Goal: Task Accomplishment & Management: Use online tool/utility

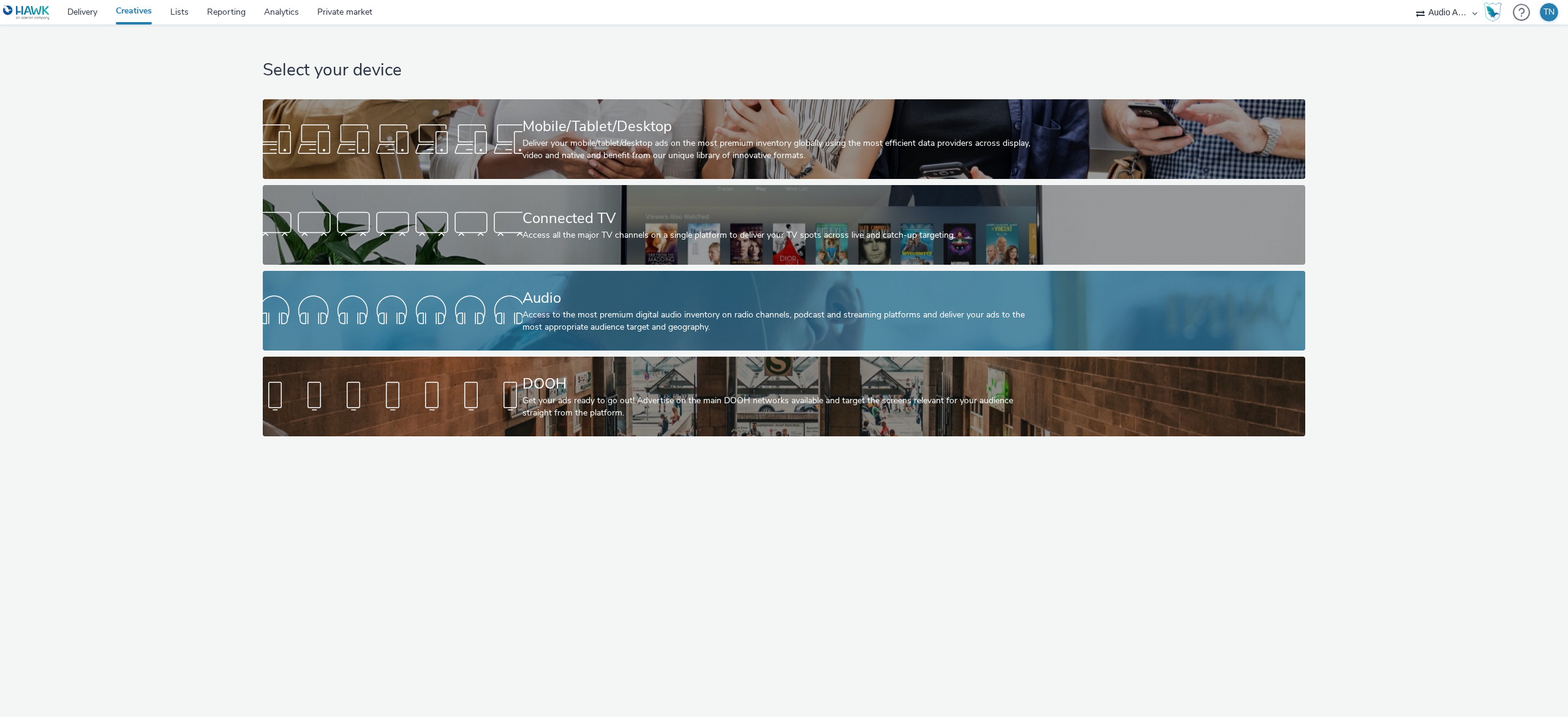
click at [804, 311] on div "Access to the most premium digital audio inventory on radio channels, podcast a…" at bounding box center [782, 321] width 519 height 25
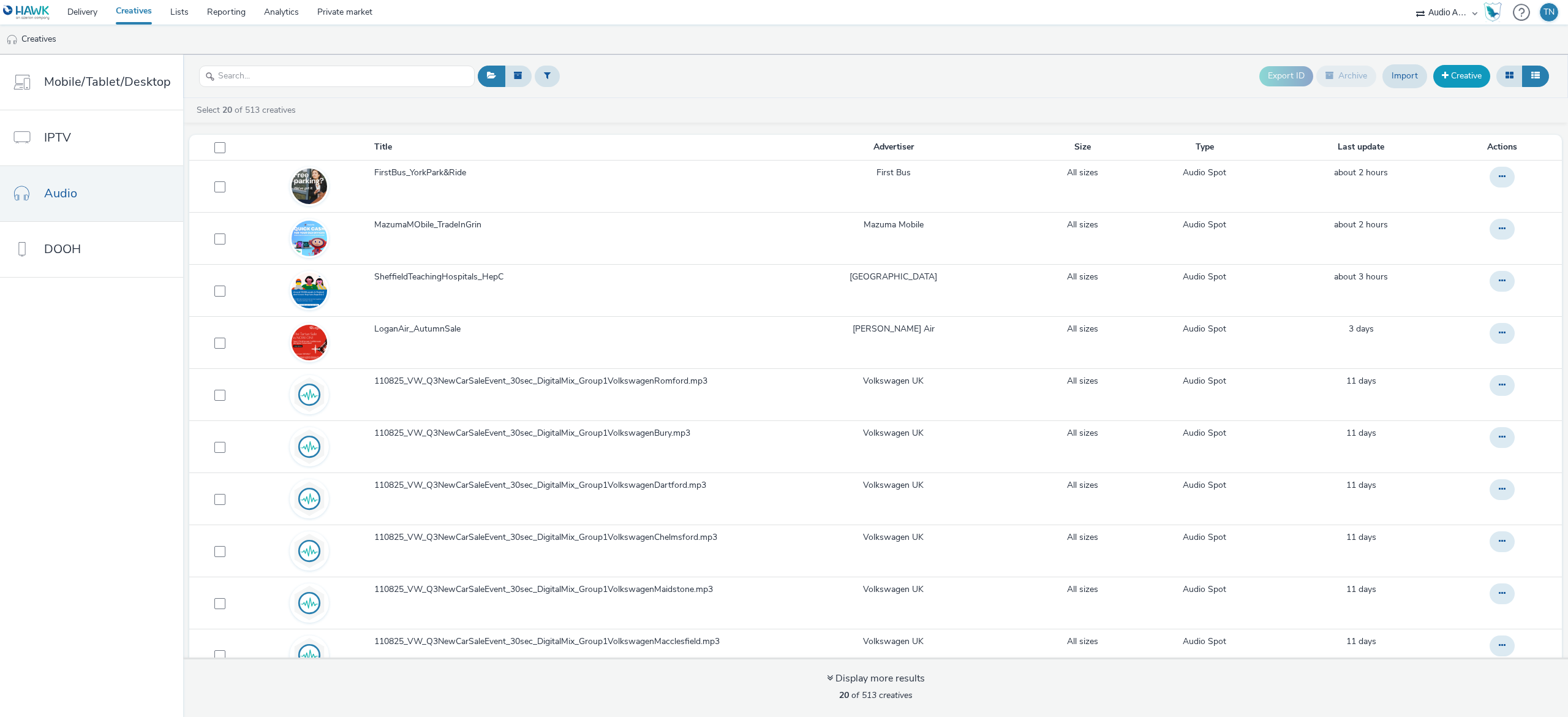
click at [1448, 82] on link "Creative" at bounding box center [1461, 76] width 57 height 22
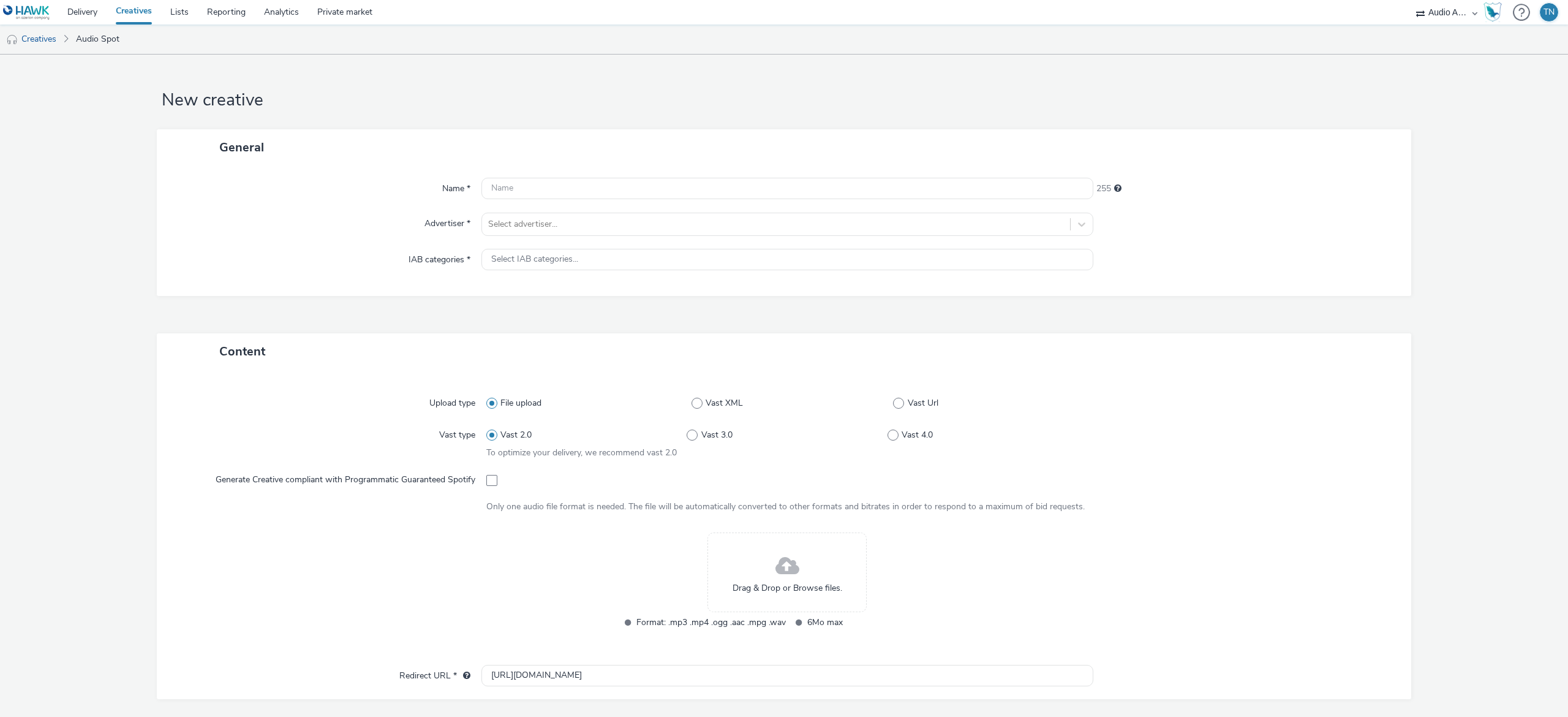
click at [755, 570] on div "Drag & Drop or Browse files." at bounding box center [787, 572] width 159 height 80
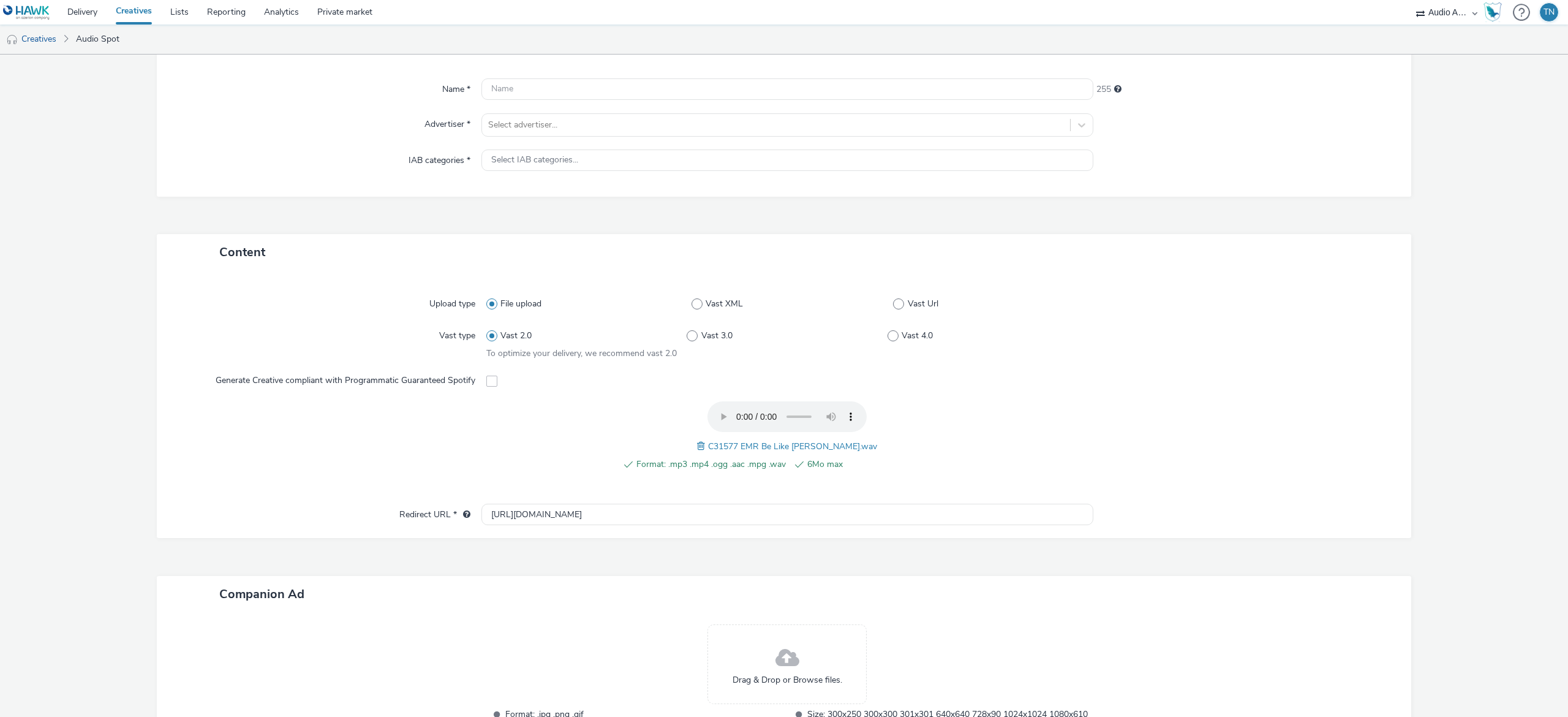
scroll to position [101, 0]
drag, startPoint x: 679, startPoint y: 519, endPoint x: 412, endPoint y: 504, distance: 267.4
click at [412, 504] on div "Redirect URL * [URL][DOMAIN_NAME]" at bounding box center [784, 512] width 1230 height 22
paste input "[DOMAIN_NAME][URL]"
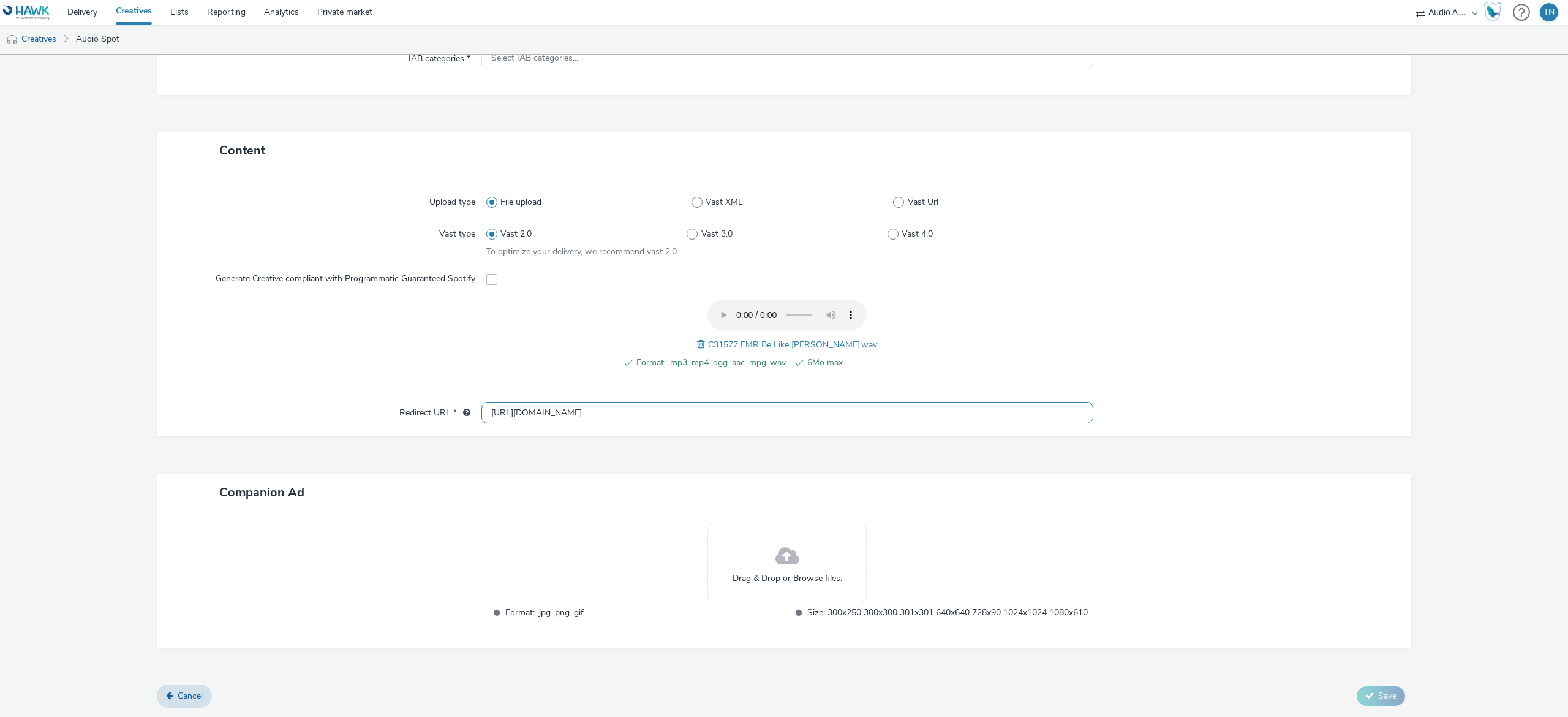
scroll to position [0, 0]
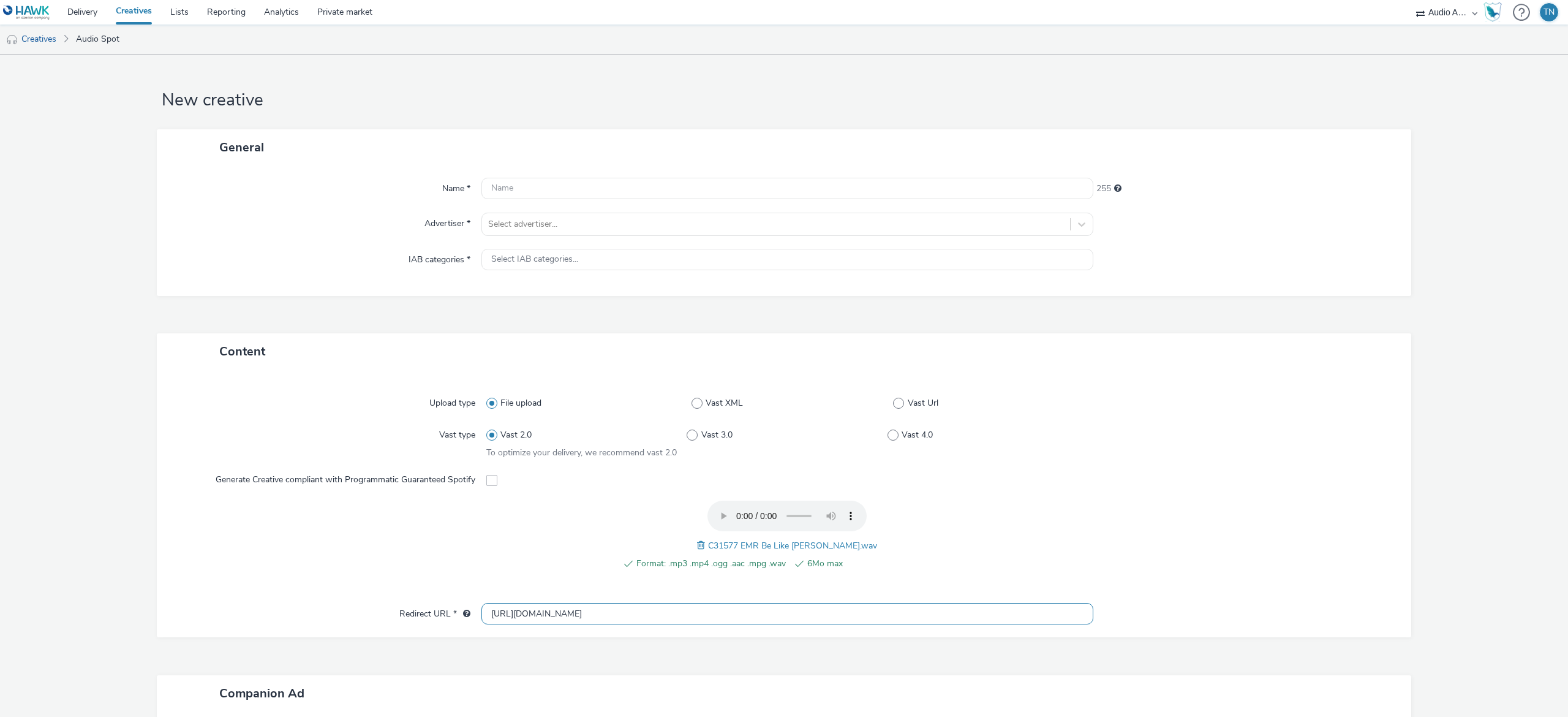
type input "[URL][DOMAIN_NAME]"
drag, startPoint x: 632, startPoint y: 239, endPoint x: 605, endPoint y: 223, distance: 31.4
click at [605, 223] on div "Name * 255 Advertiser * Select advertiser... IAB categories * Select IAB catego…" at bounding box center [784, 231] width 1254 height 131
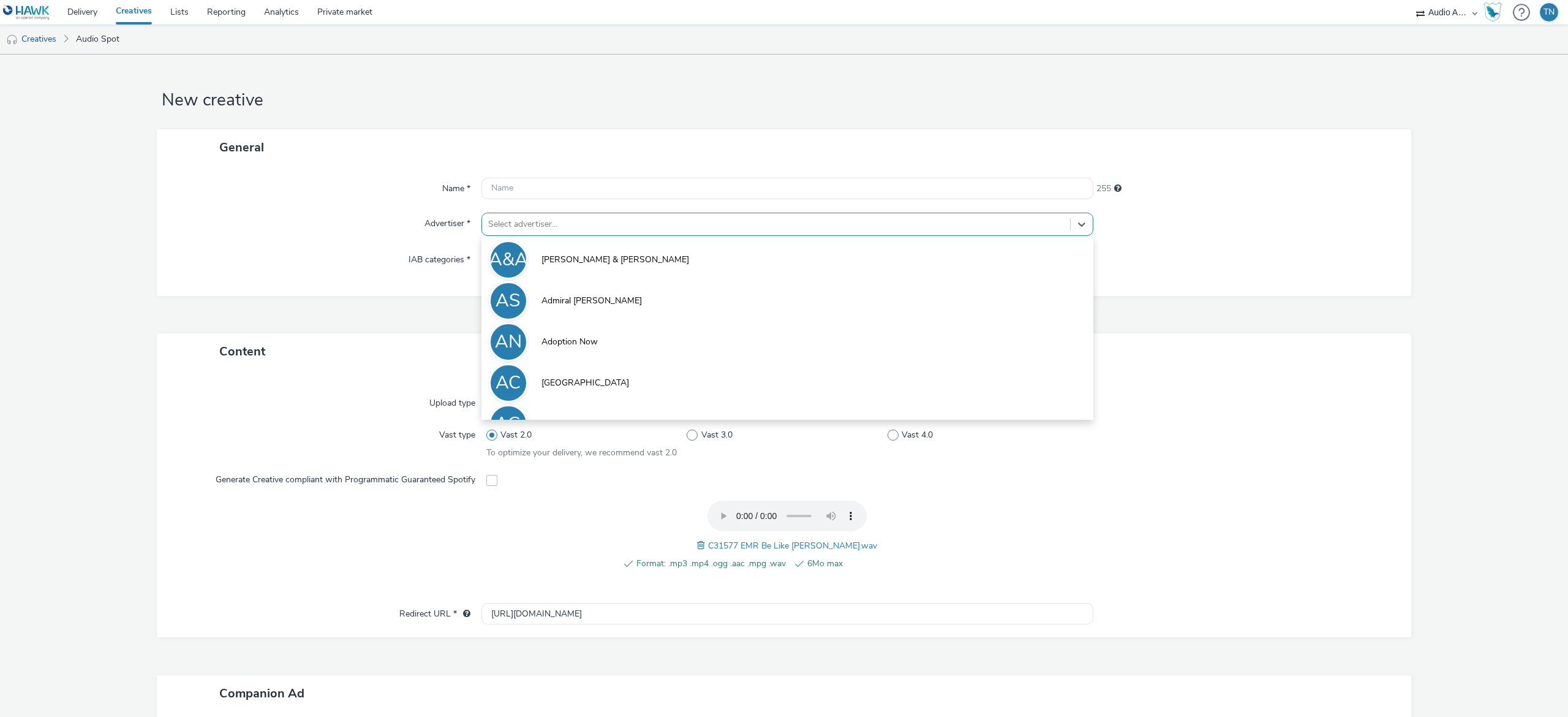
click at [605, 223] on div at bounding box center [776, 224] width 576 height 15
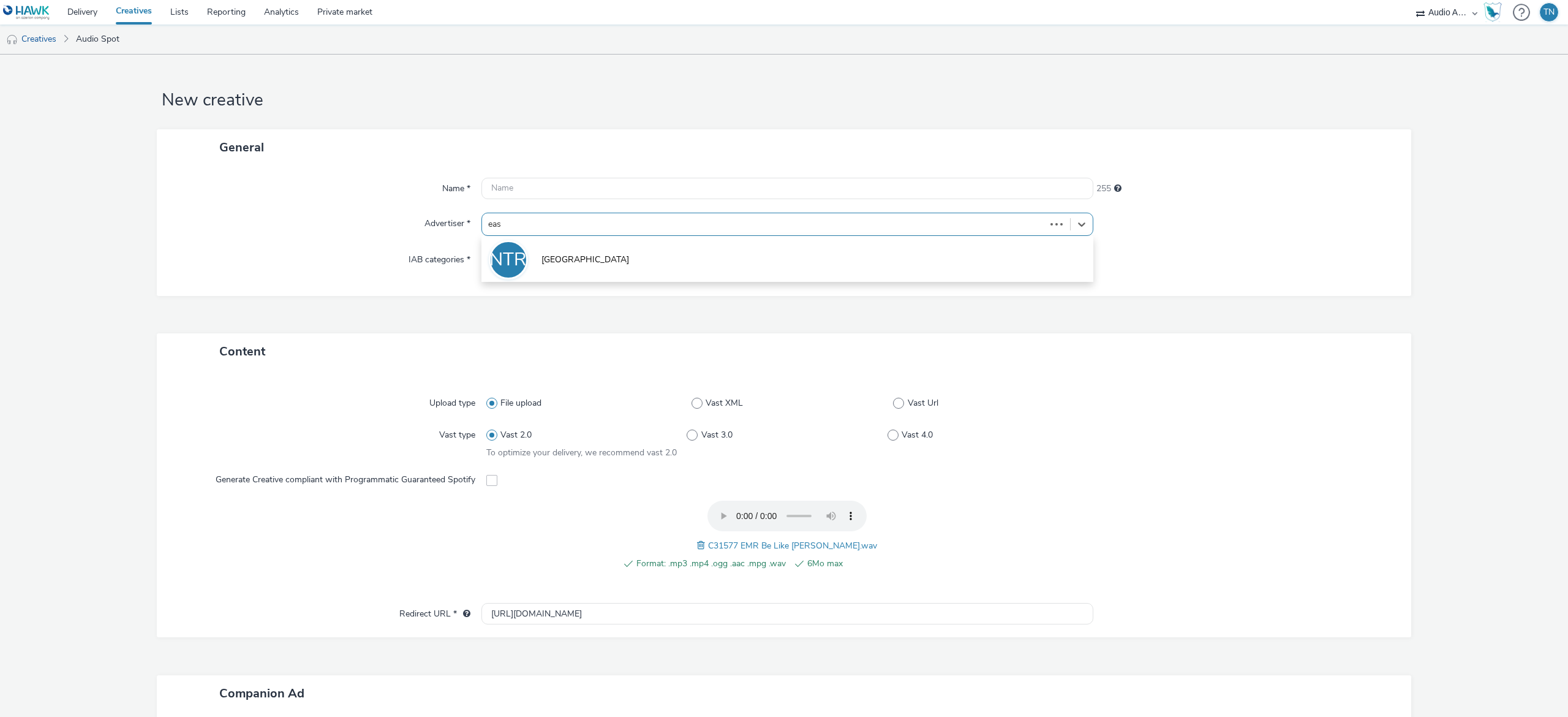
type input "east"
click at [564, 300] on span "East Midlands Railway" at bounding box center [584, 301] width 85 height 12
type input "[URL][DOMAIN_NAME]"
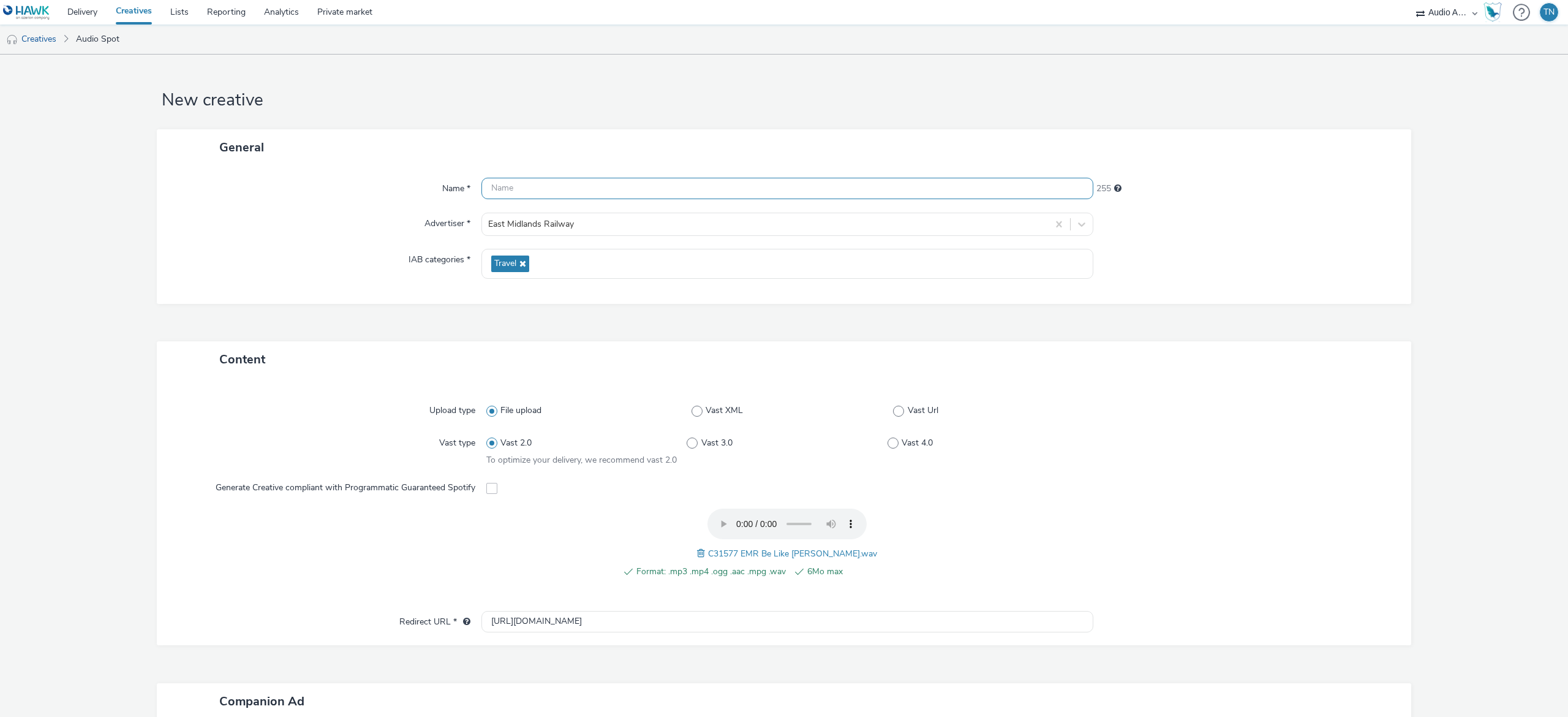
click at [622, 191] on input "text" at bounding box center [787, 188] width 612 height 21
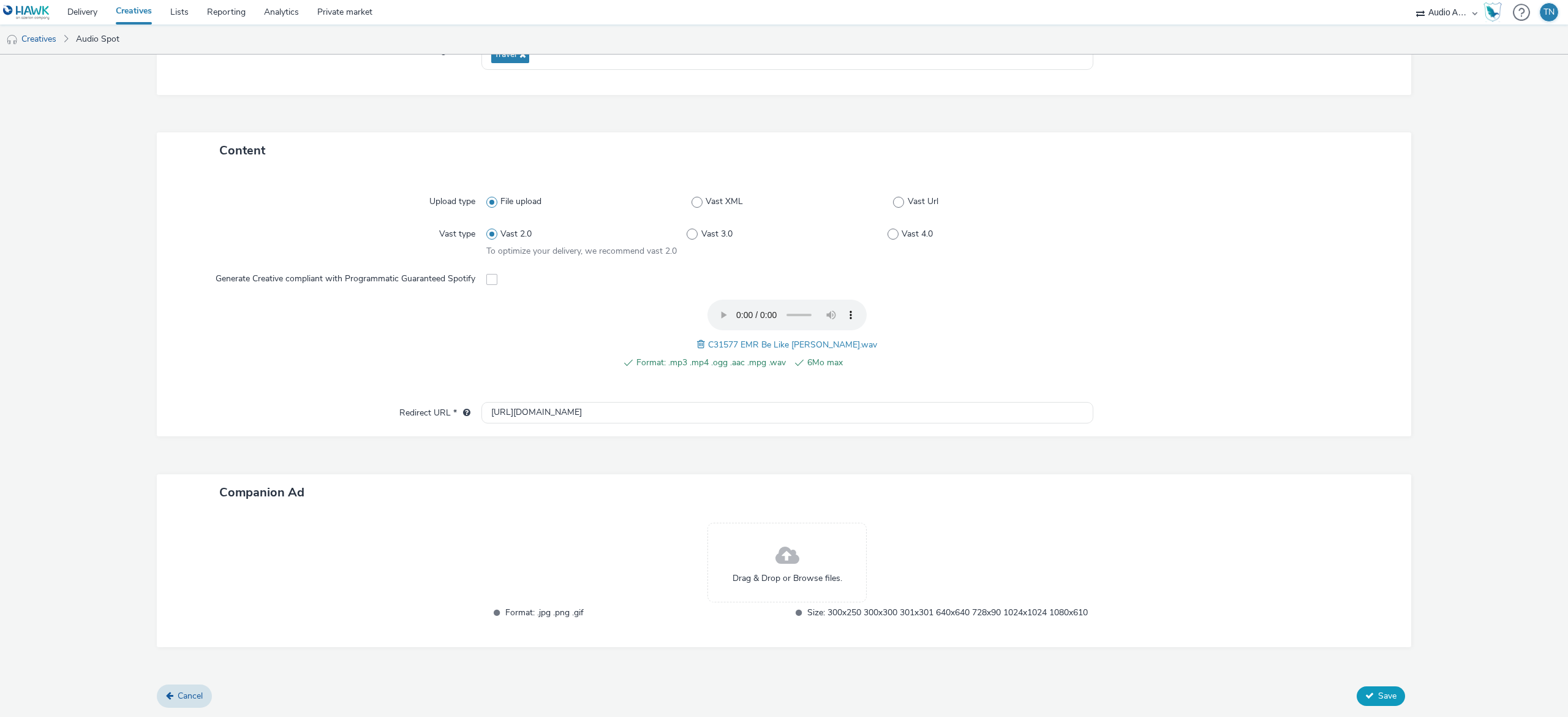
type input "EastMidlandsRailyway_BeLikeLaura"
click at [1361, 686] on button "Save" at bounding box center [1380, 696] width 48 height 20
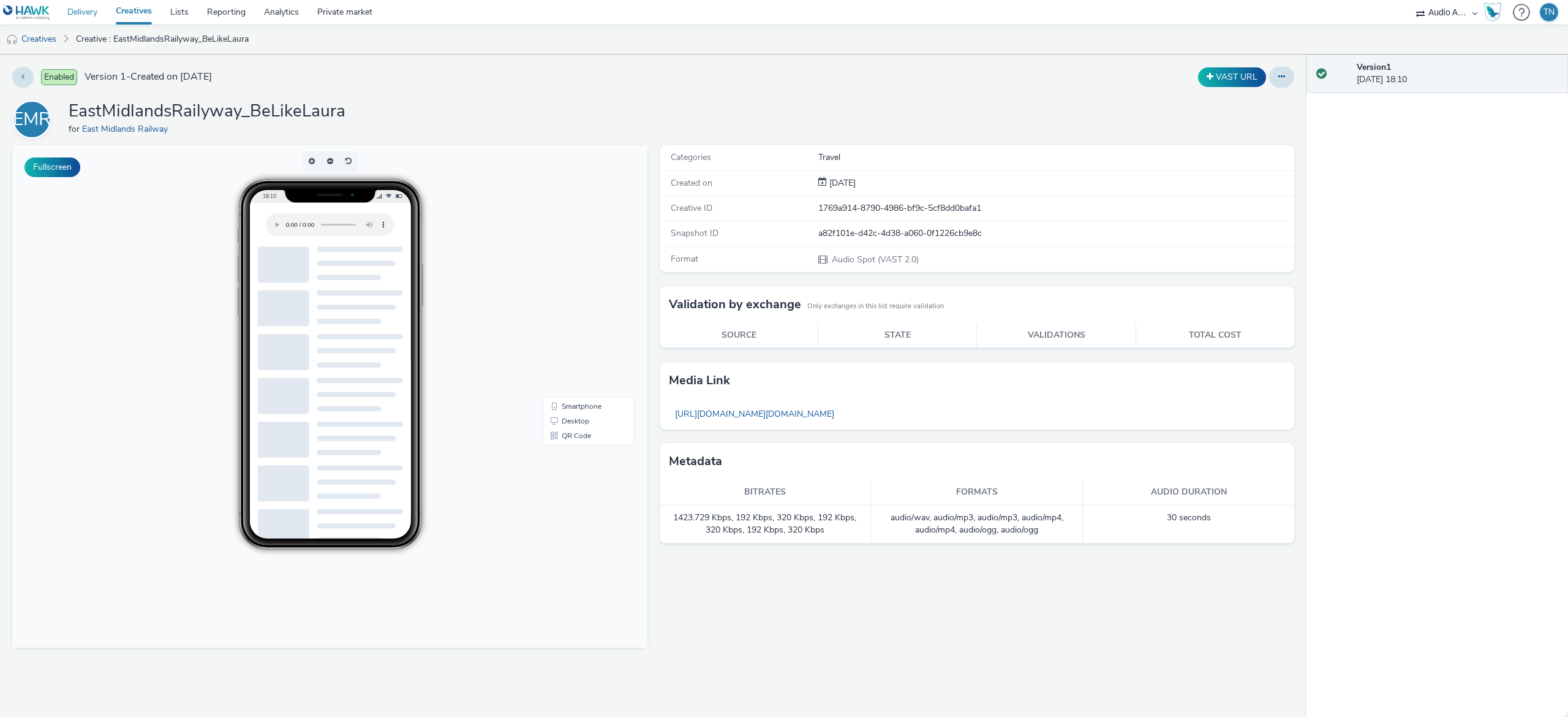
click at [69, 12] on link "Delivery" at bounding box center [82, 12] width 48 height 25
